Goal: Task Accomplishment & Management: Complete application form

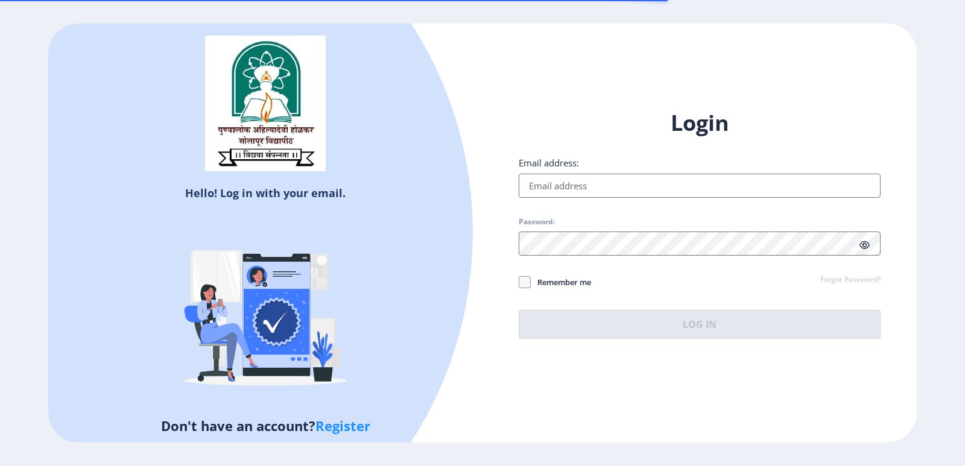
click at [572, 189] on input "Email address:" at bounding box center [699, 186] width 362 height 24
type input "[EMAIL_ADDRESS][DOMAIN_NAME]"
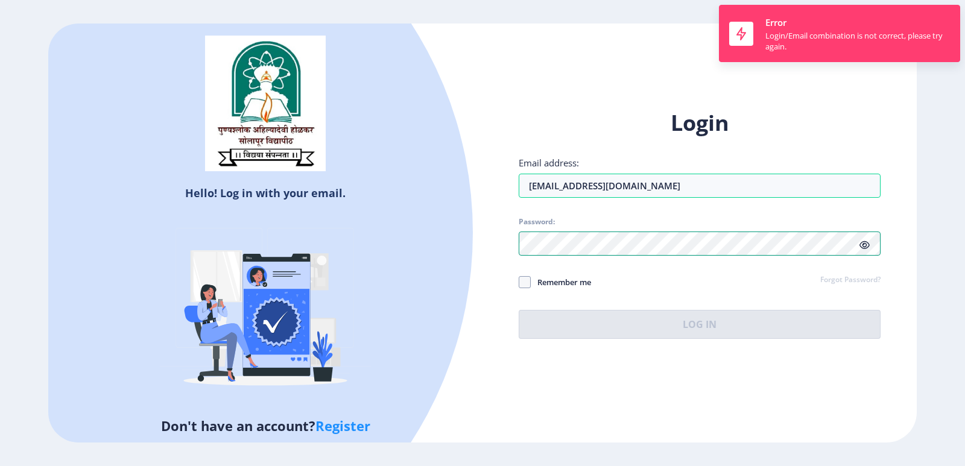
click at [442, 244] on div "Hello! Log in with your email. Don't have an account? Register Login Email addr…" at bounding box center [482, 234] width 868 height 420
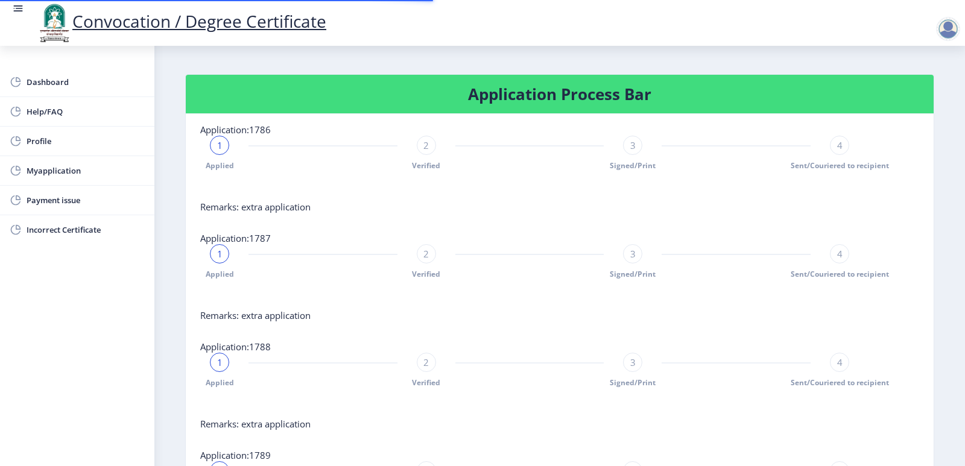
scroll to position [482, 0]
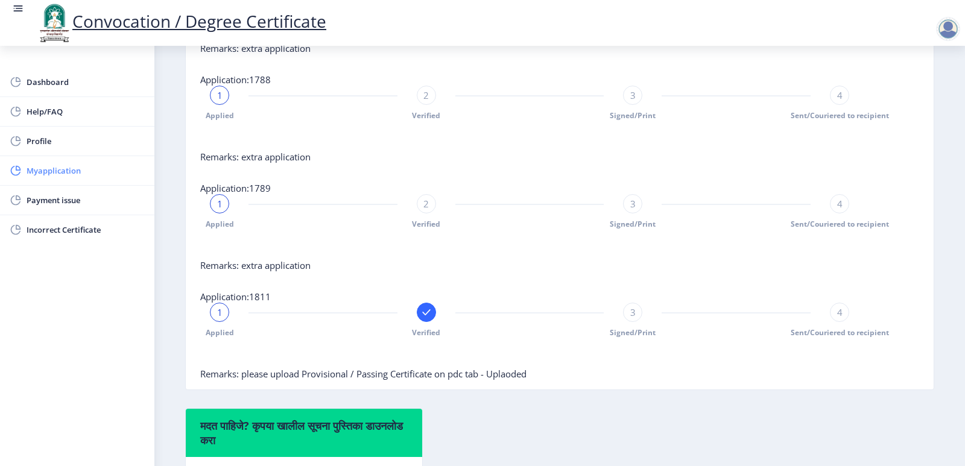
click at [55, 177] on span "Myapplication" at bounding box center [86, 170] width 118 height 14
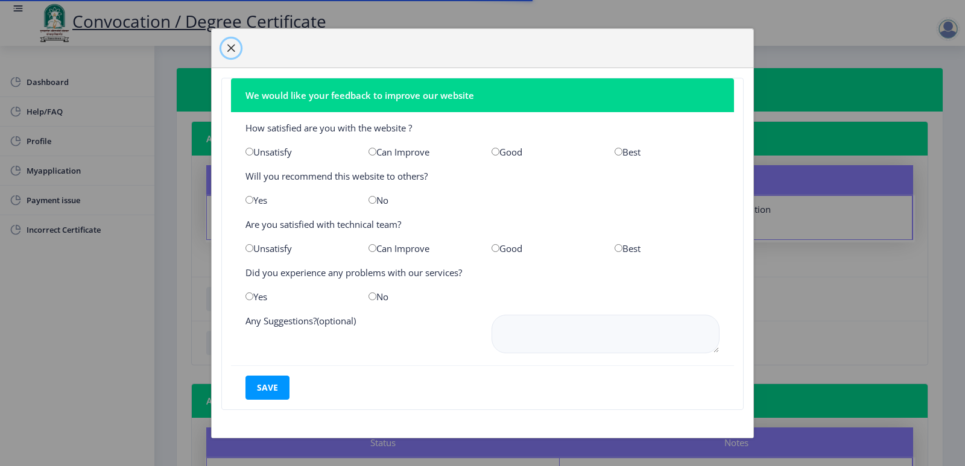
click at [233, 47] on span "button" at bounding box center [231, 48] width 10 height 10
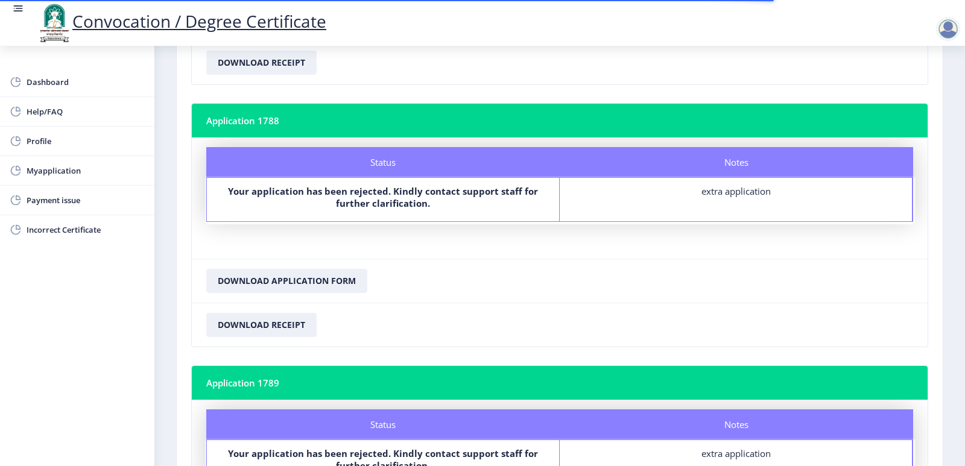
scroll to position [1039, 0]
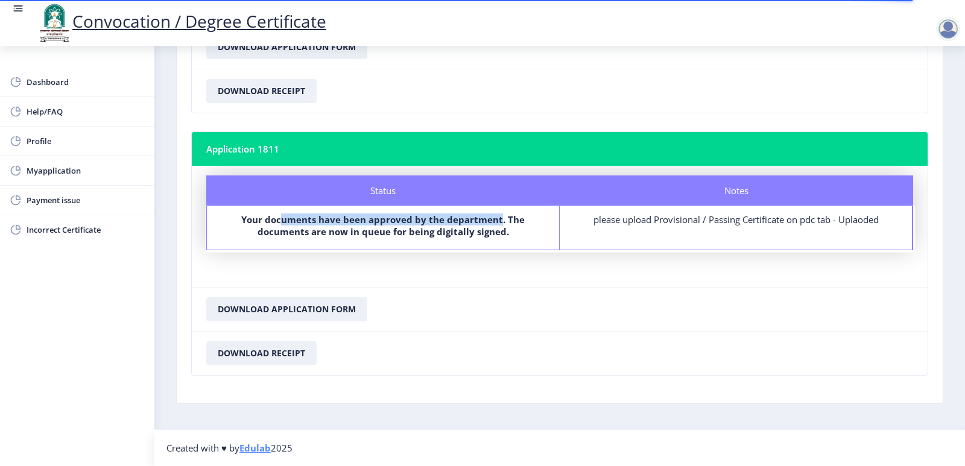
drag, startPoint x: 282, startPoint y: 219, endPoint x: 497, endPoint y: 217, distance: 215.2
click at [497, 217] on b "Your documents have been approved by the department. The documents are now in q…" at bounding box center [382, 225] width 283 height 24
drag, startPoint x: 286, startPoint y: 239, endPoint x: 496, endPoint y: 239, distance: 209.2
click at [496, 239] on div "Your documents have been approved by the department. The documents are now in q…" at bounding box center [383, 227] width 330 height 29
click at [308, 308] on button "Download Application Form" at bounding box center [286, 309] width 161 height 24
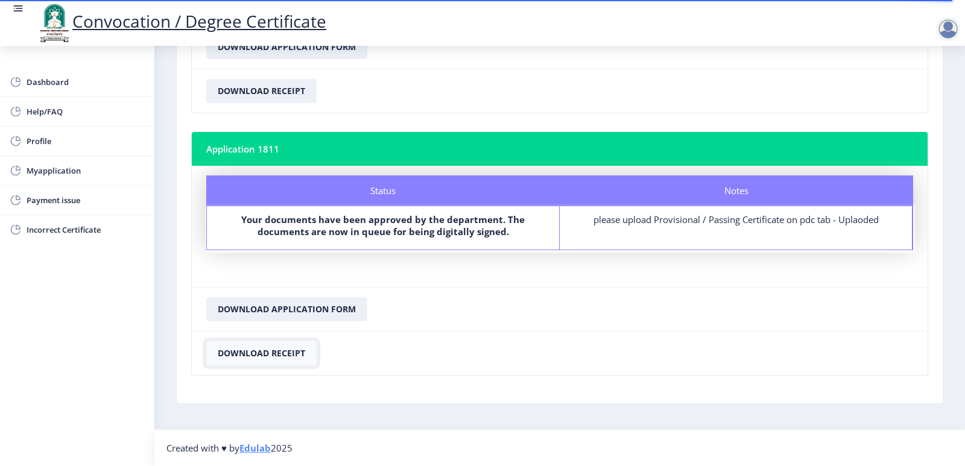
click at [289, 350] on button "Download Receipt" at bounding box center [261, 353] width 110 height 24
click at [68, 227] on span "Incorrect Certificate" at bounding box center [86, 229] width 118 height 14
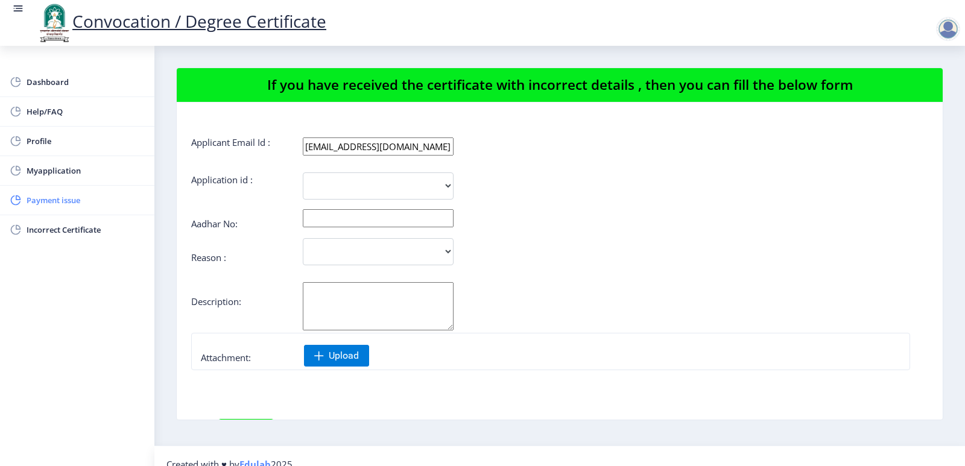
click at [58, 204] on span "Payment issue" at bounding box center [86, 200] width 118 height 14
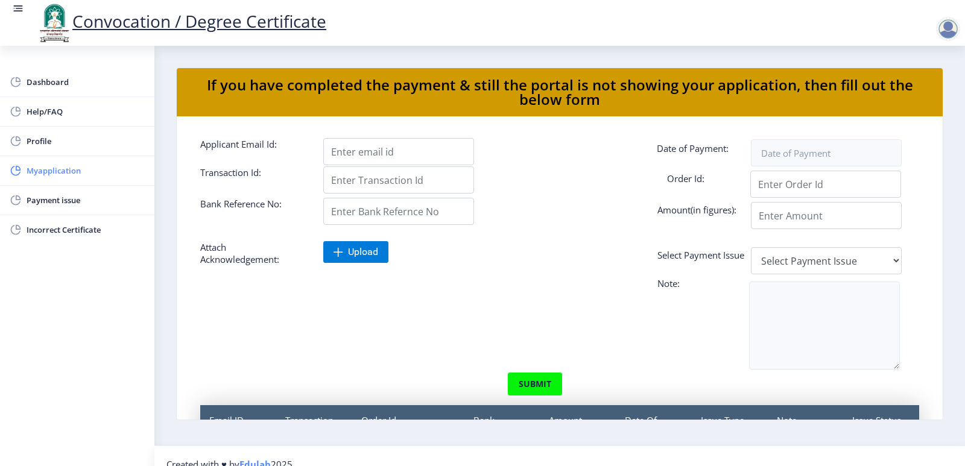
click at [54, 171] on span "Myapplication" at bounding box center [86, 170] width 118 height 14
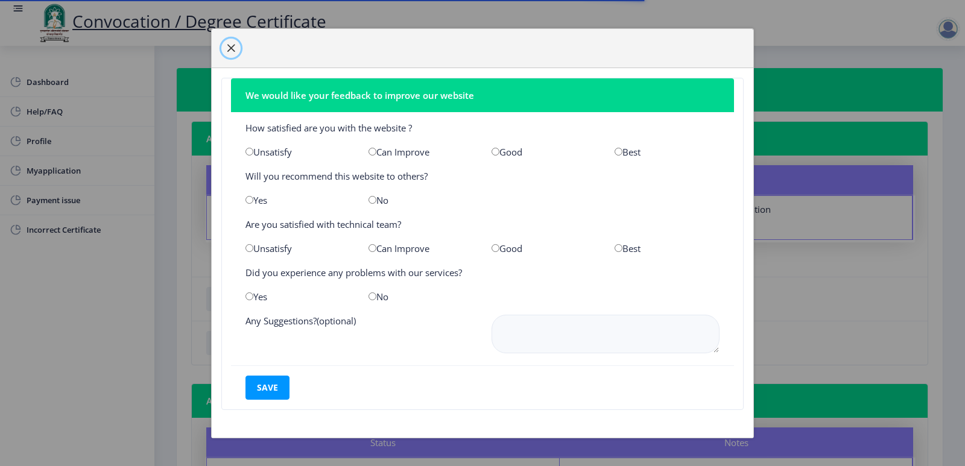
click at [233, 46] on span "button" at bounding box center [231, 48] width 10 height 10
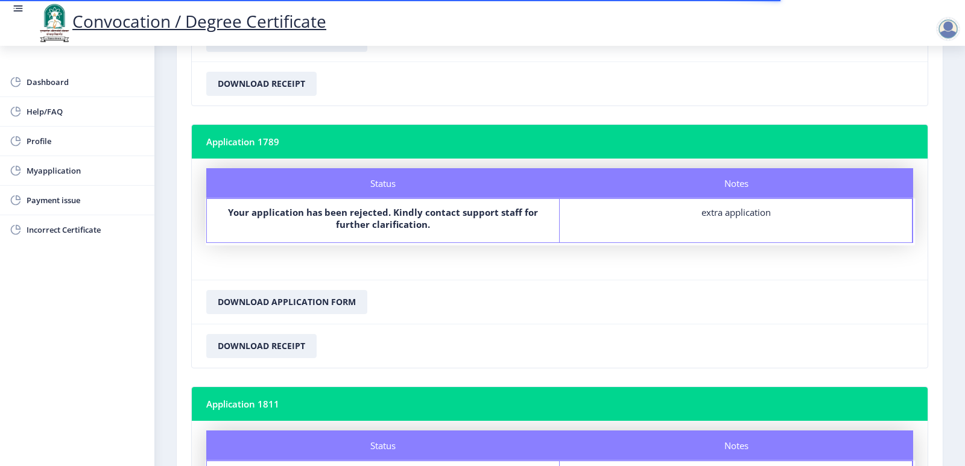
scroll to position [1039, 0]
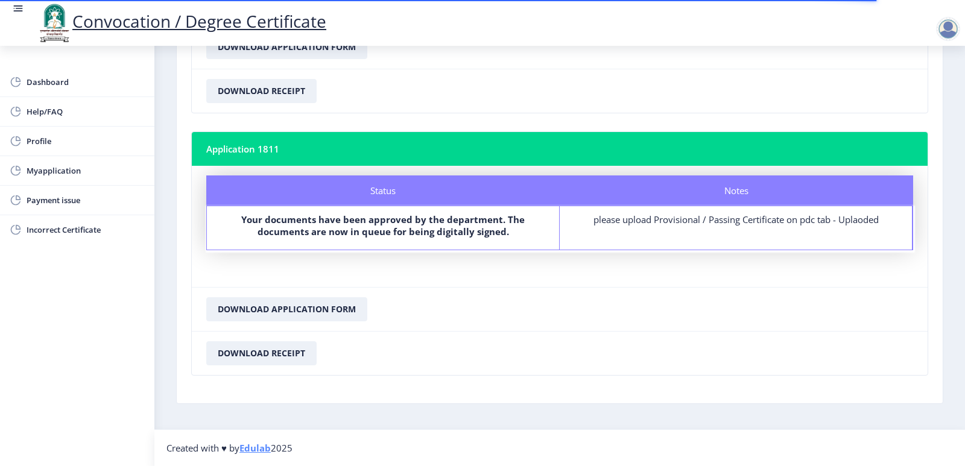
click at [952, 33] on div at bounding box center [948, 29] width 24 height 24
click at [922, 99] on span "Log out" at bounding box center [916, 94] width 77 height 14
